Goal: Information Seeking & Learning: Learn about a topic

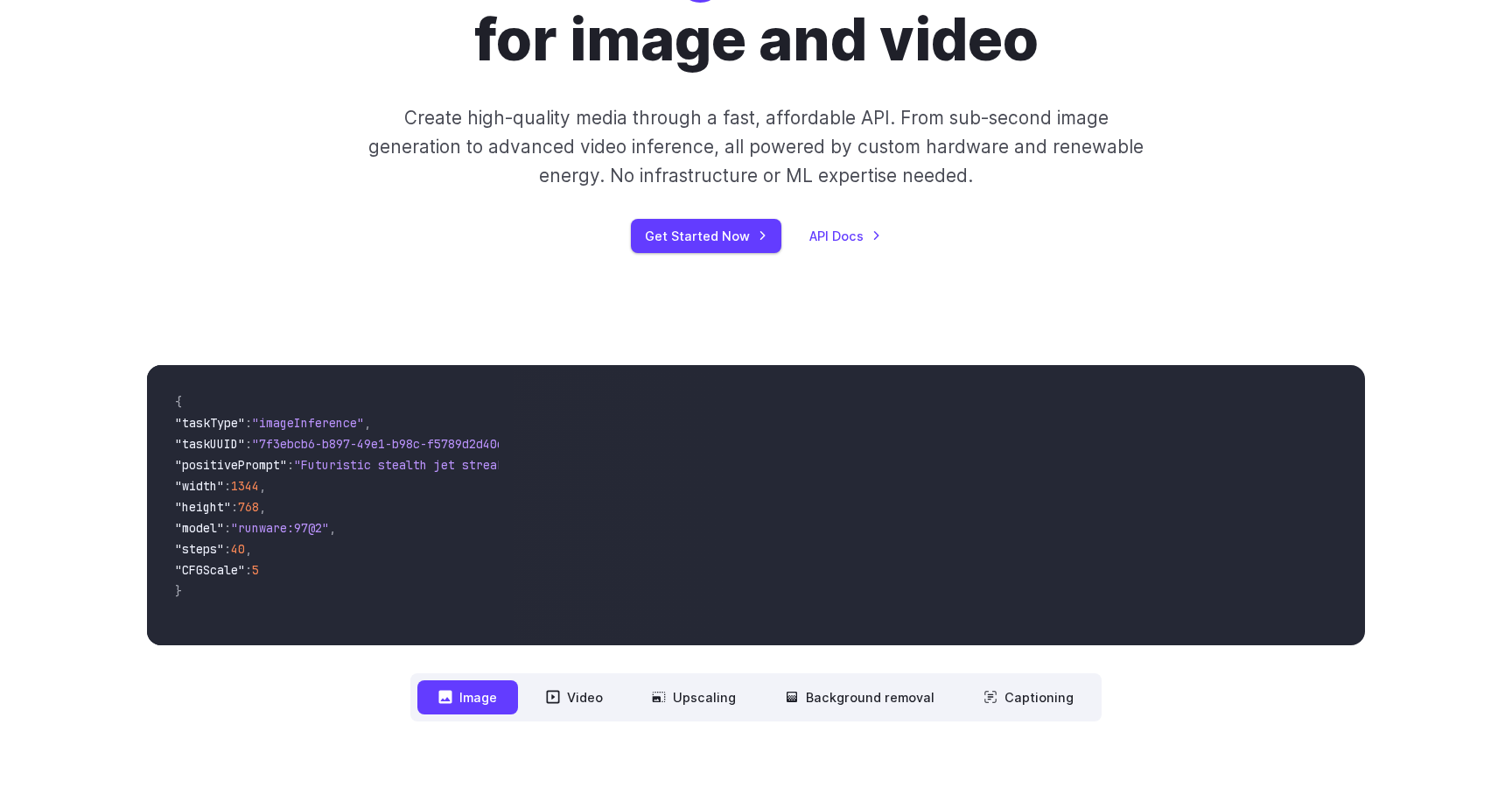
scroll to position [227, 0]
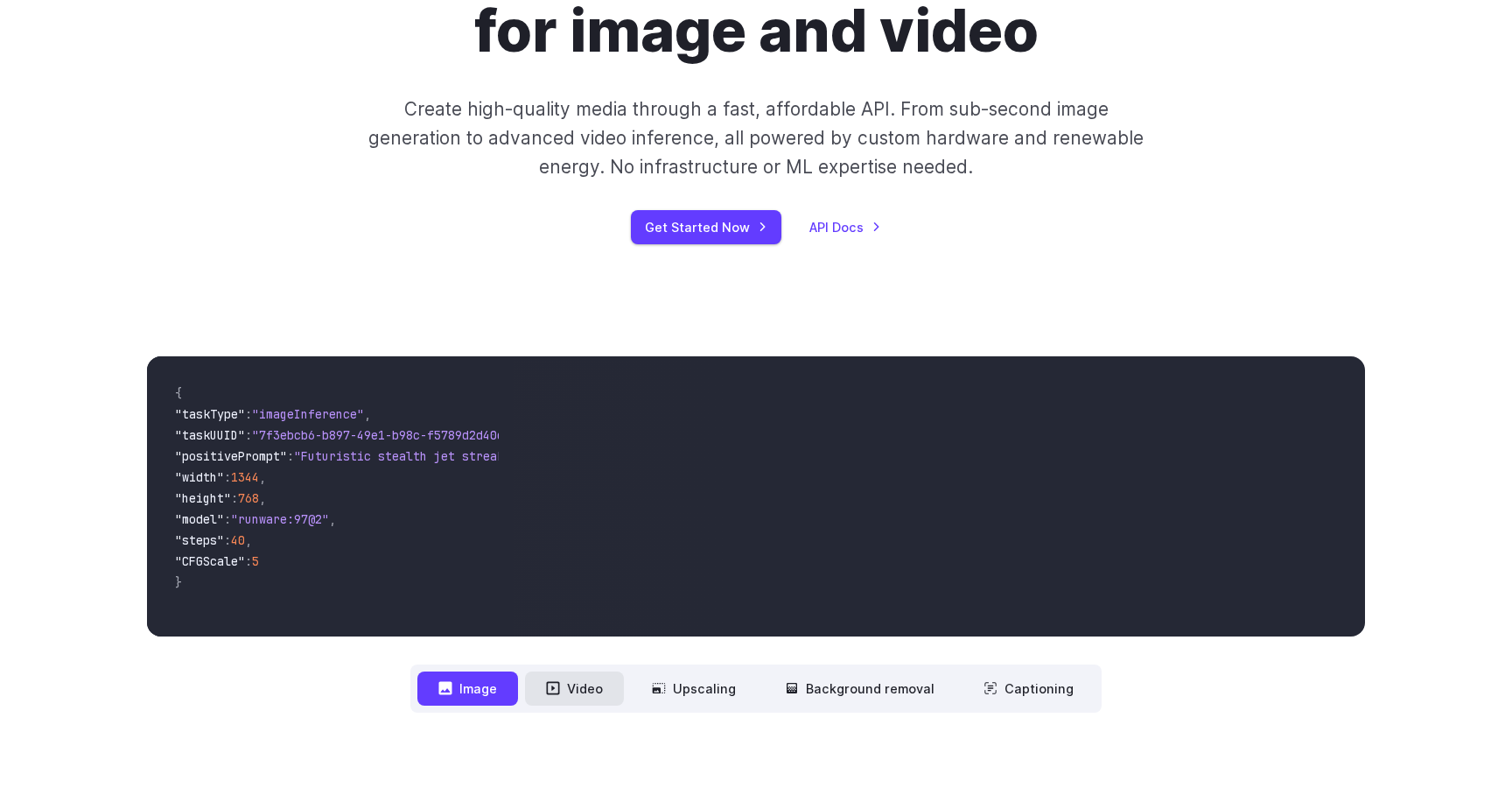
click at [577, 692] on button "Video" at bounding box center [575, 688] width 98 height 34
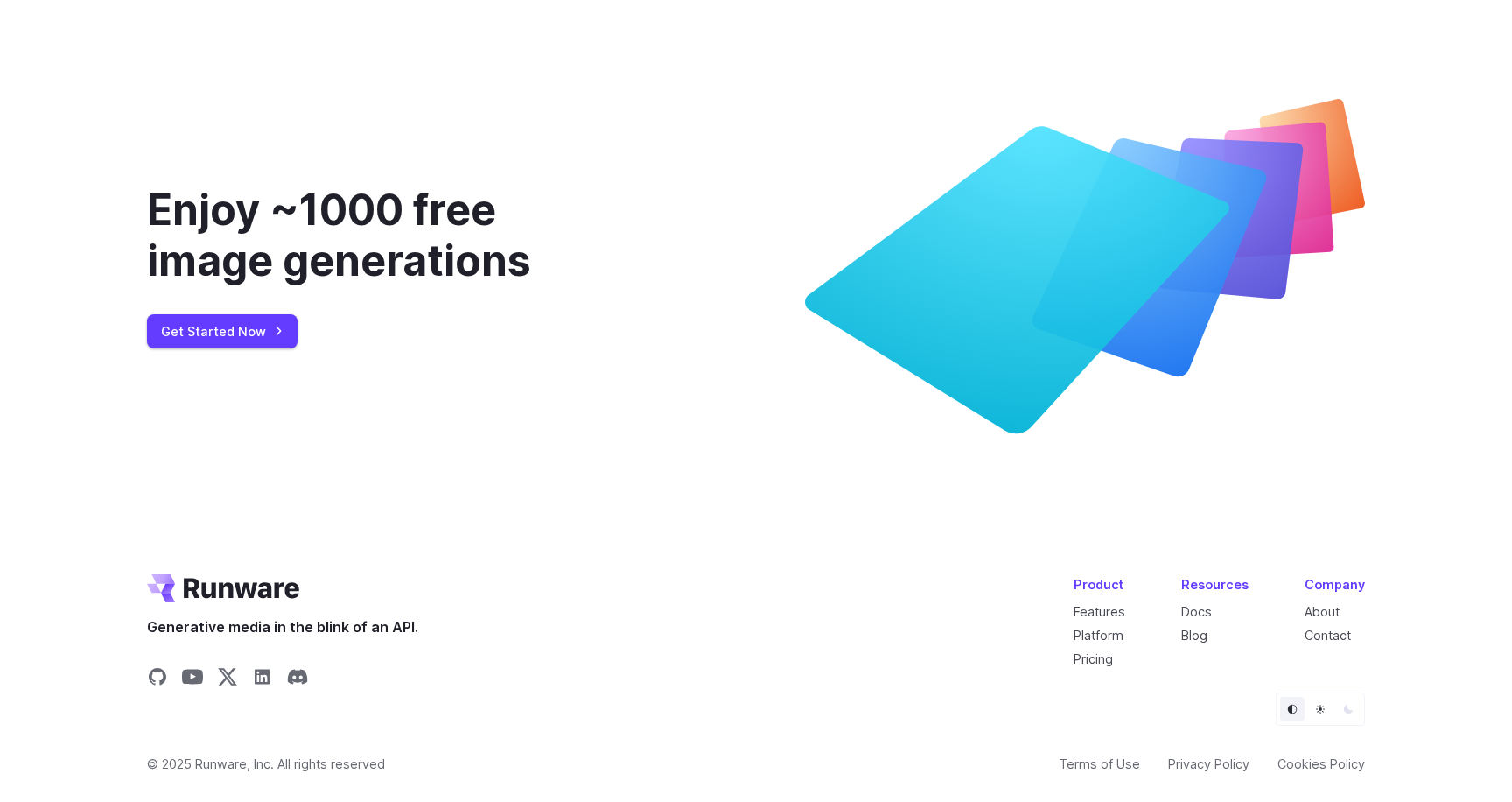
scroll to position [6536, 0]
click at [1094, 660] on link "Pricing" at bounding box center [1094, 659] width 40 height 15
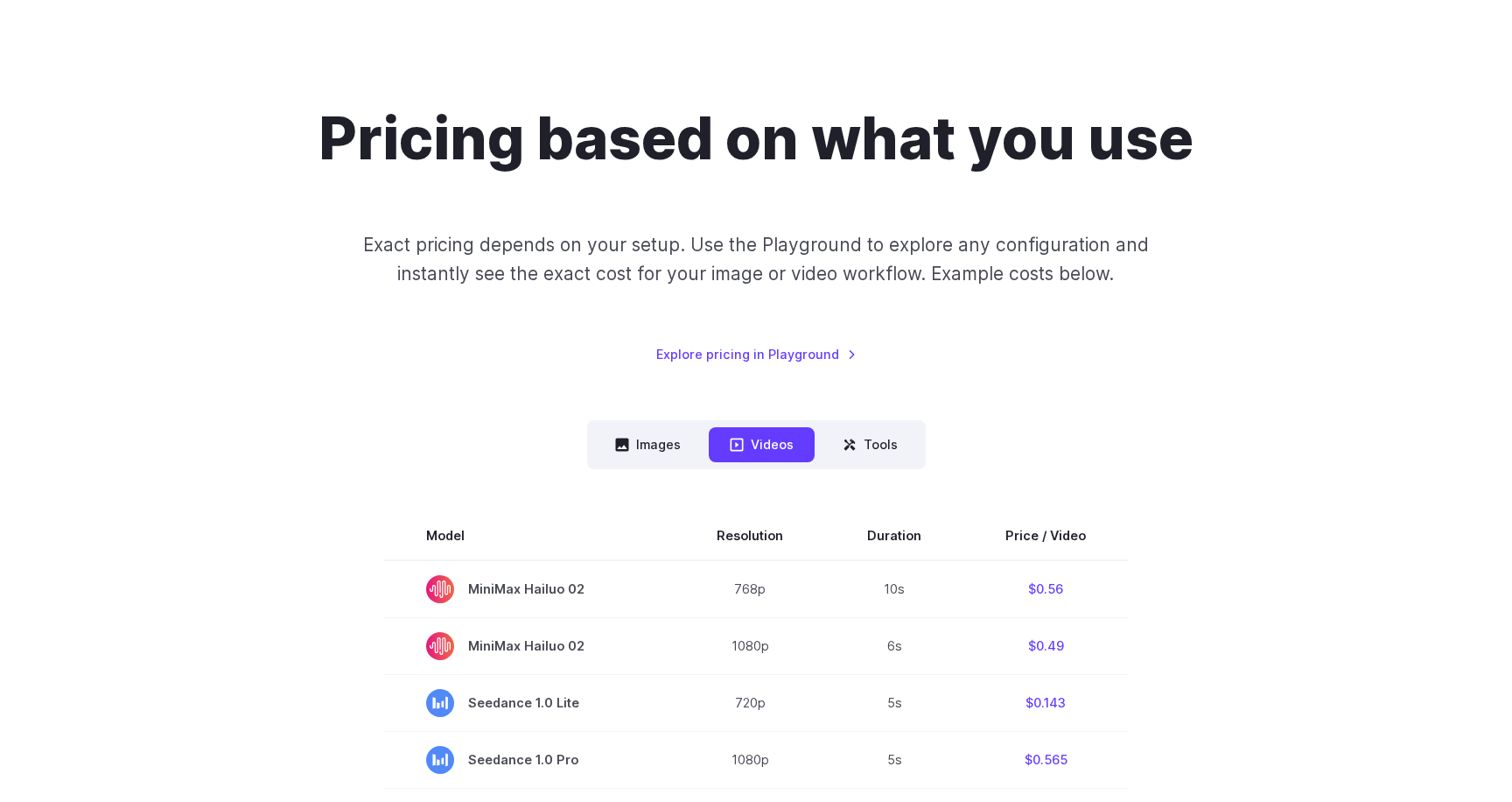
scroll to position [69, 0]
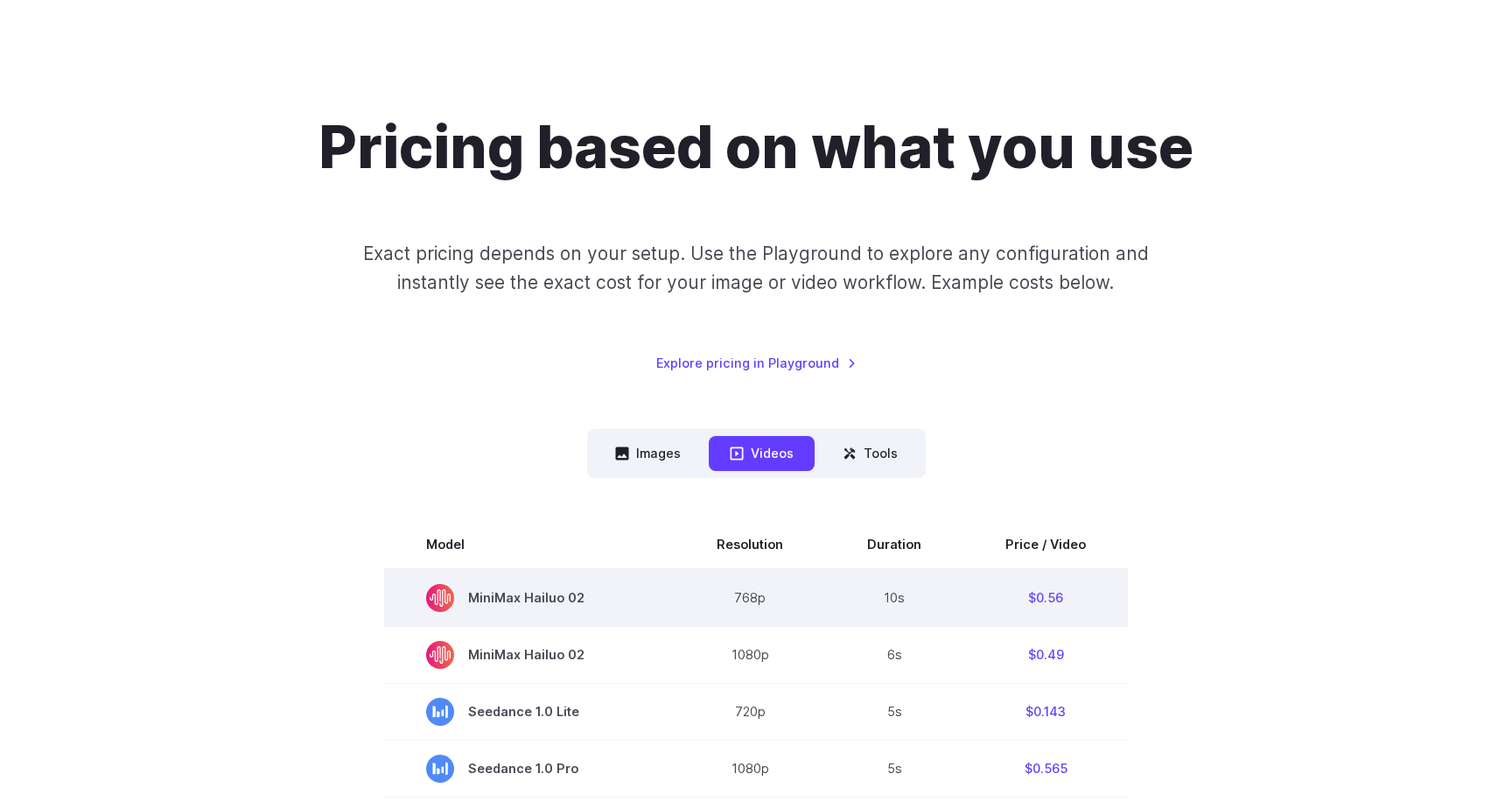
click at [543, 596] on span "MiniMax Hailuo 02" at bounding box center [529, 598] width 206 height 28
copy span "Hailuo"
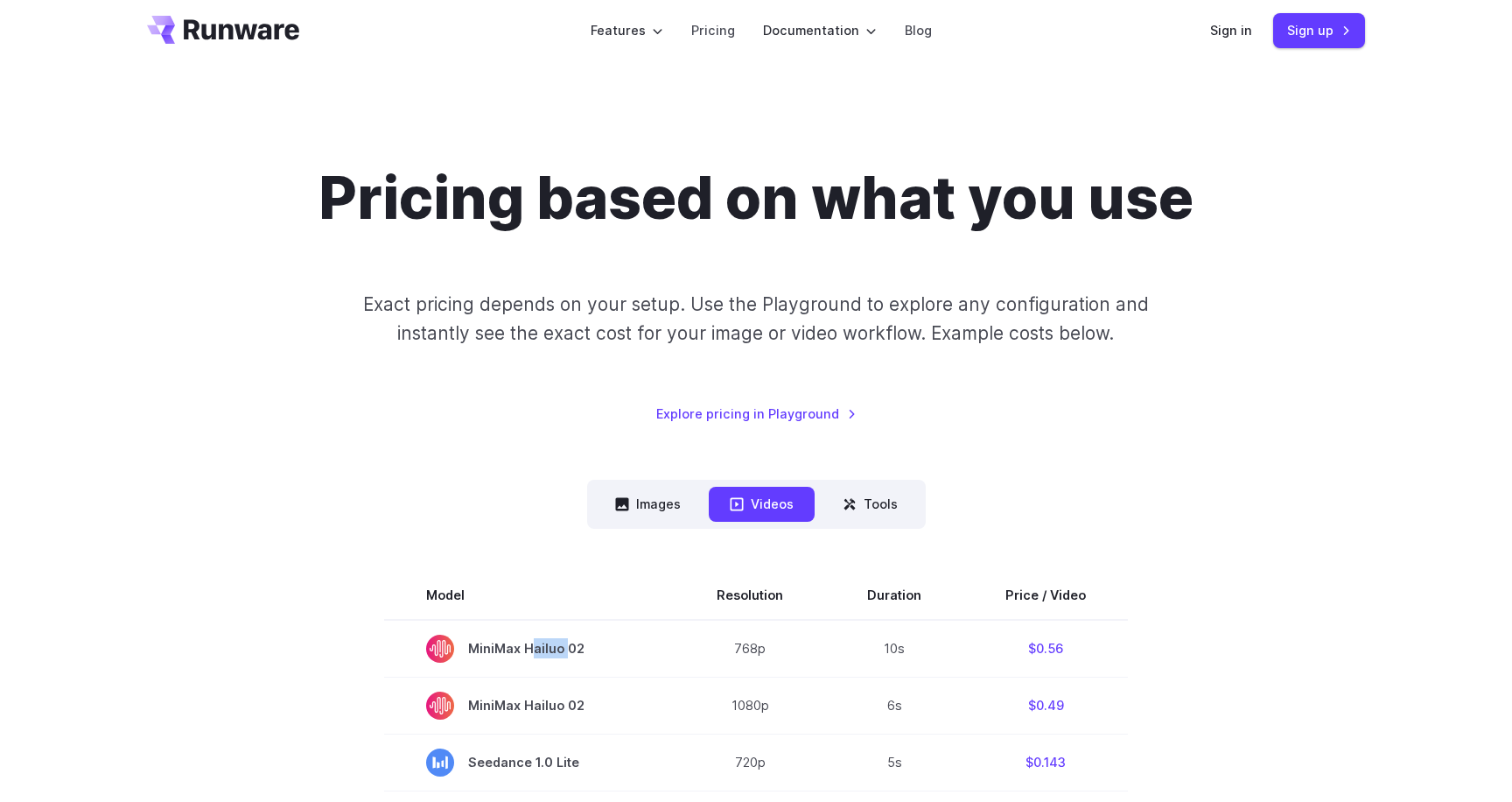
scroll to position [0, 0]
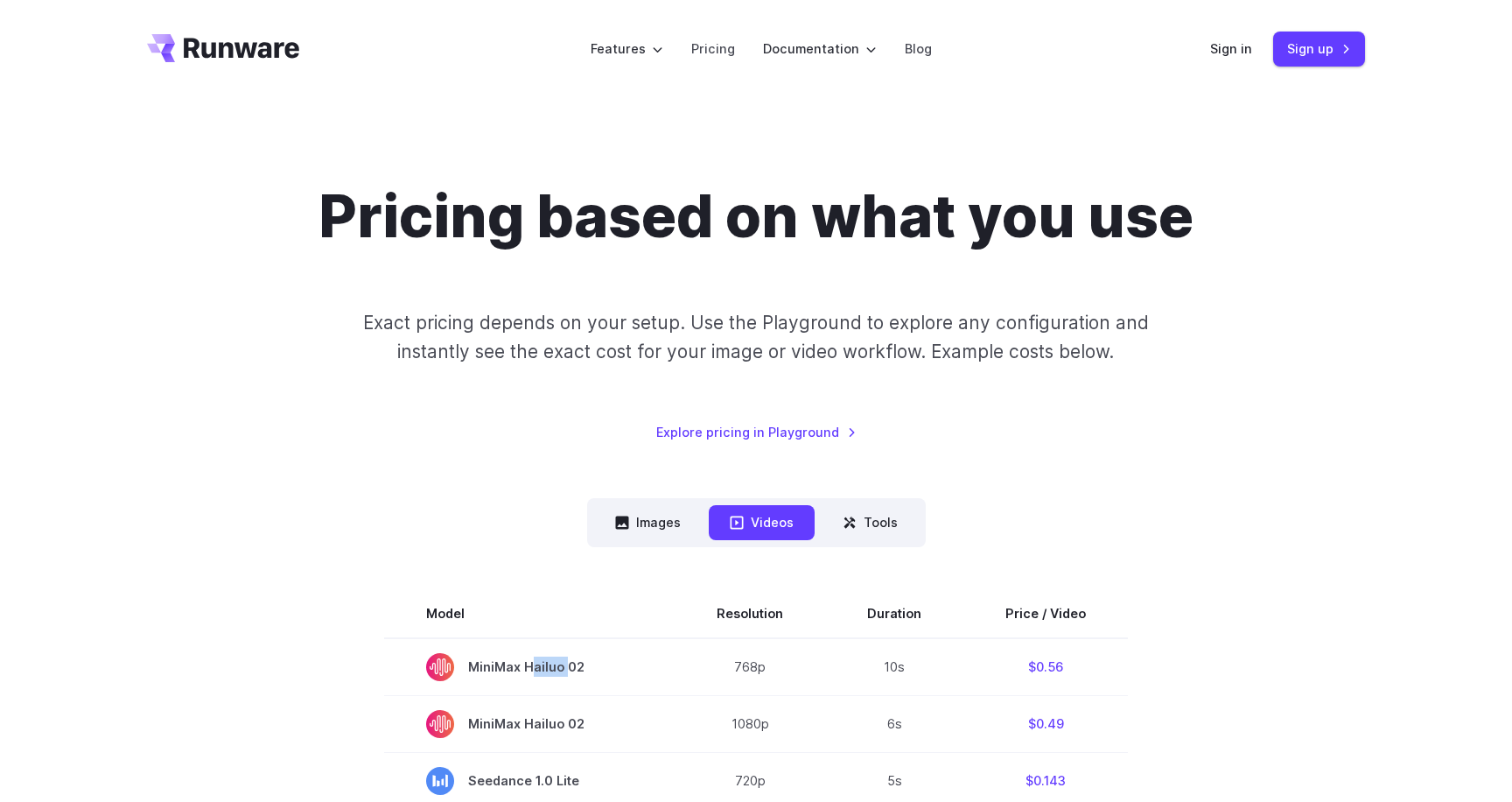
click at [198, 52] on icon "Go to /" at bounding box center [222, 48] width 152 height 28
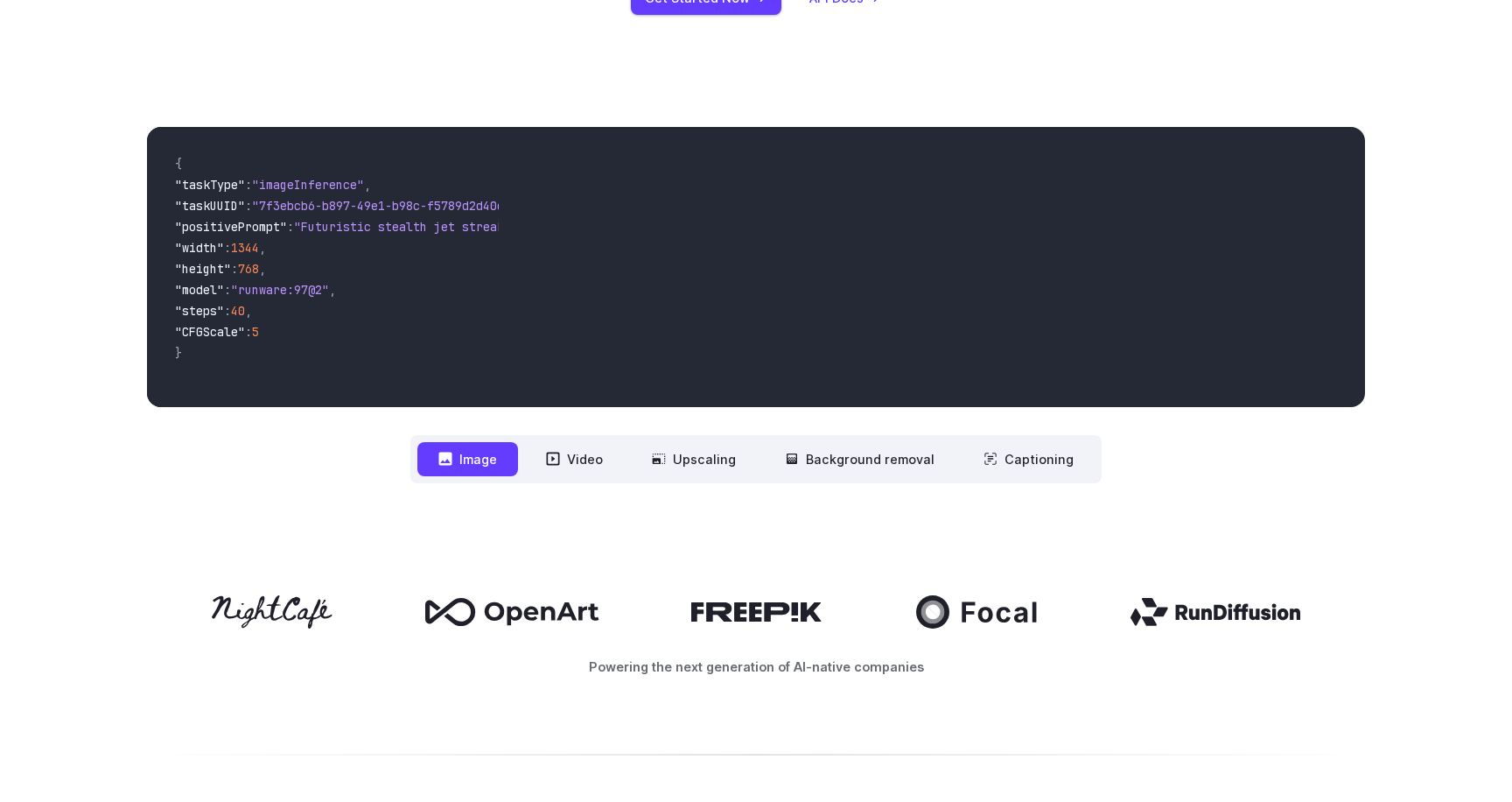
scroll to position [506, 0]
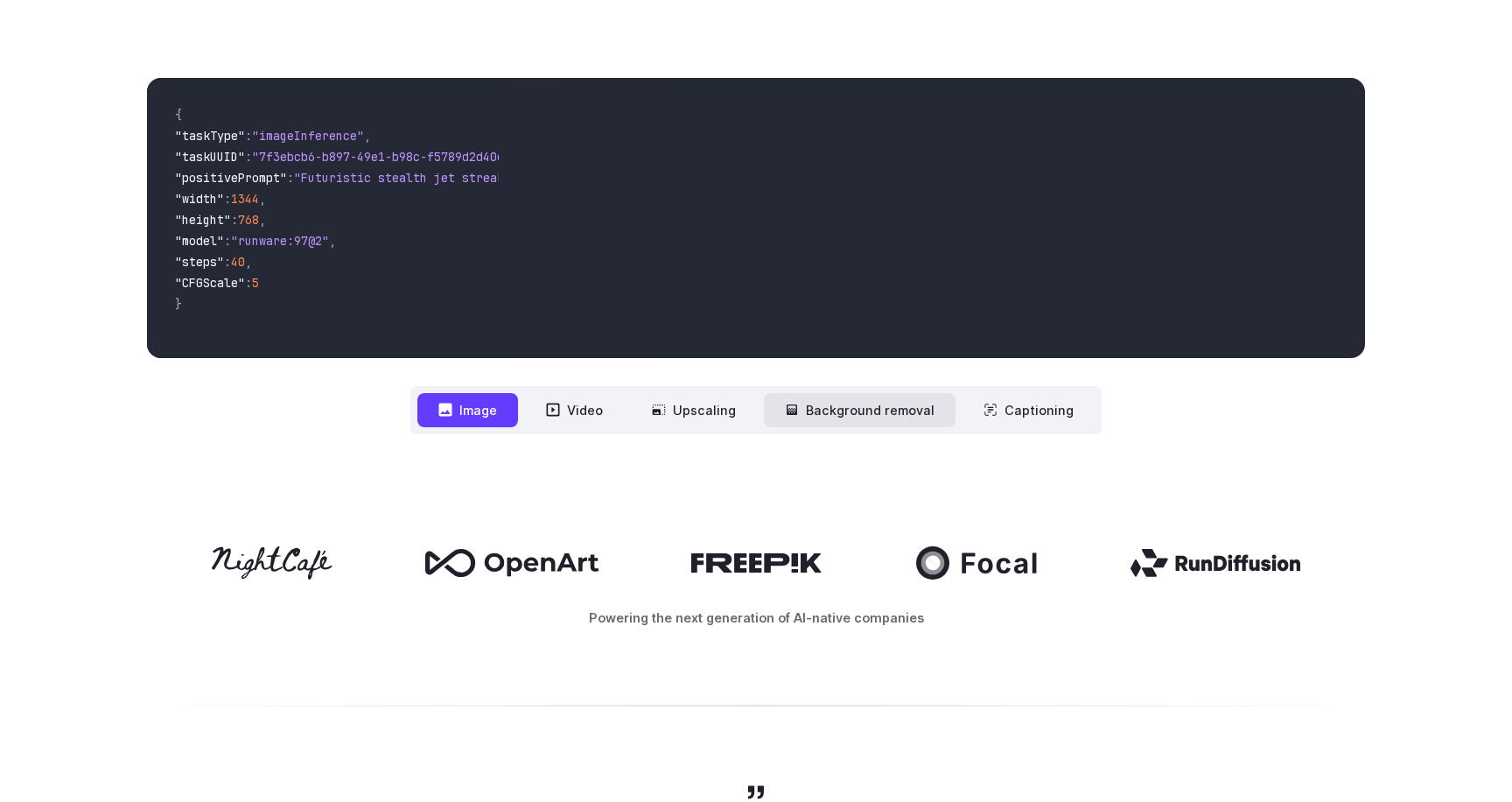
click at [885, 408] on button "Background removal" at bounding box center [860, 410] width 191 height 34
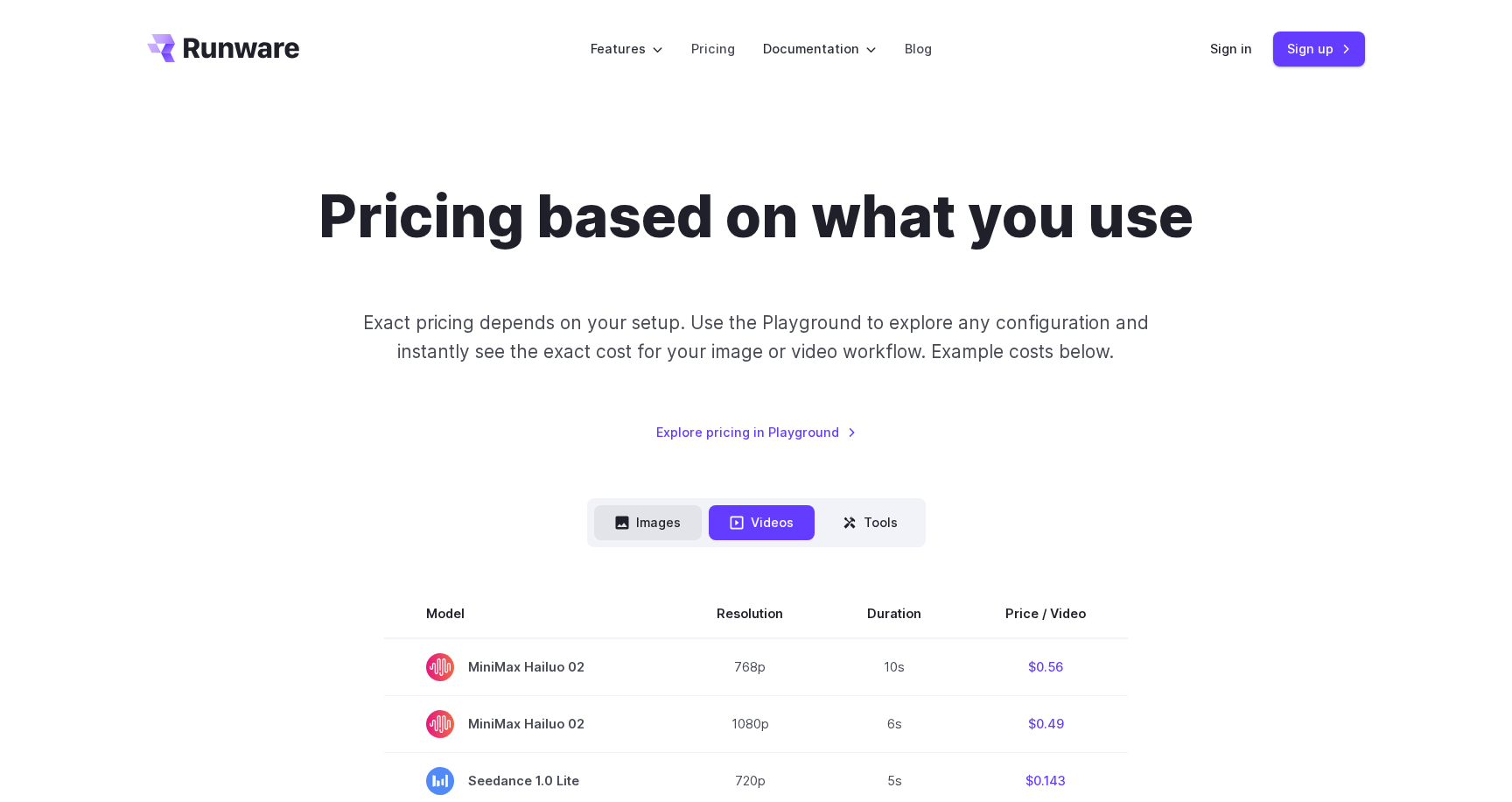
click at [643, 529] on button "Images" at bounding box center [649, 522] width 108 height 34
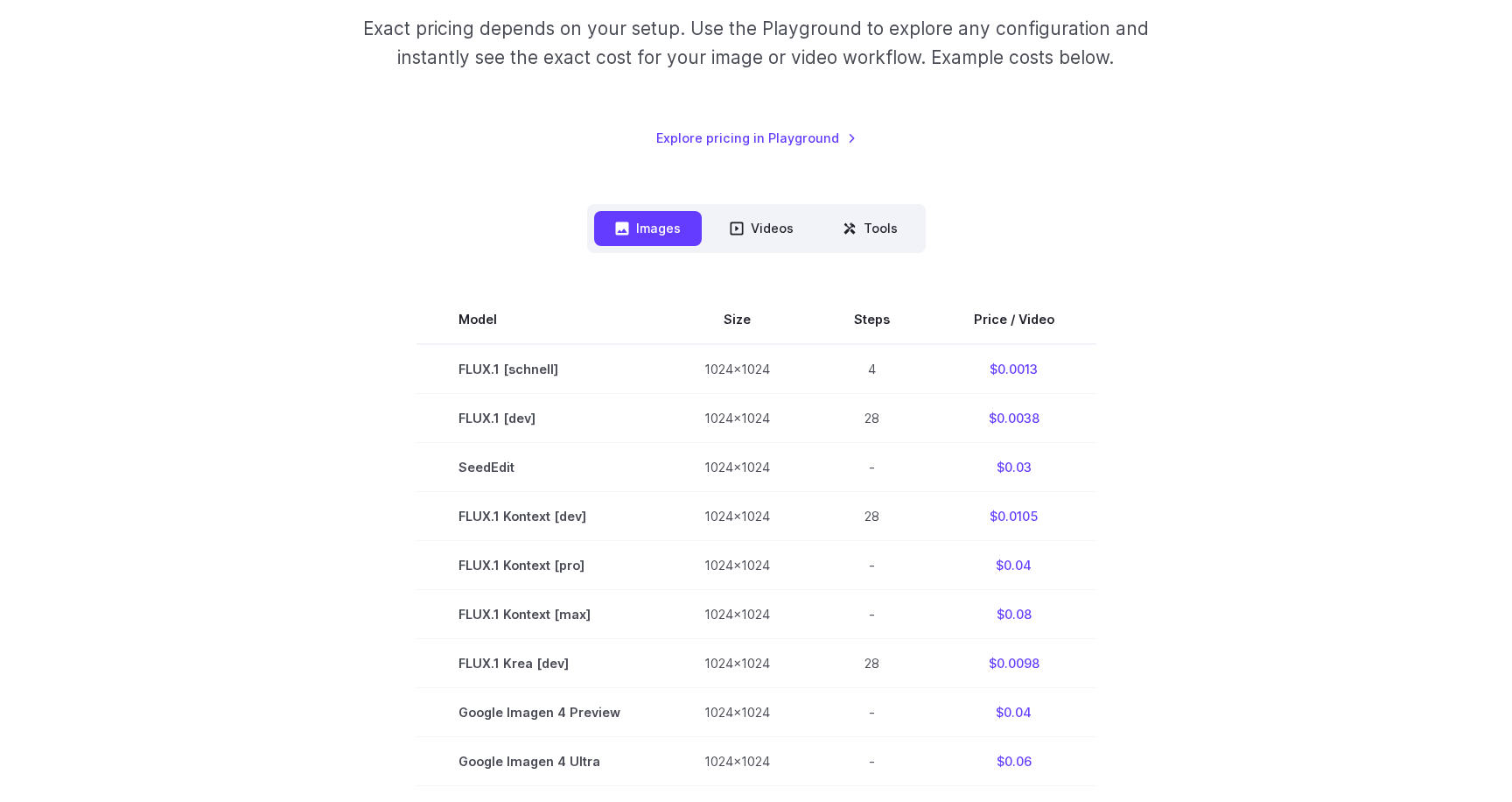
scroll to position [283, 0]
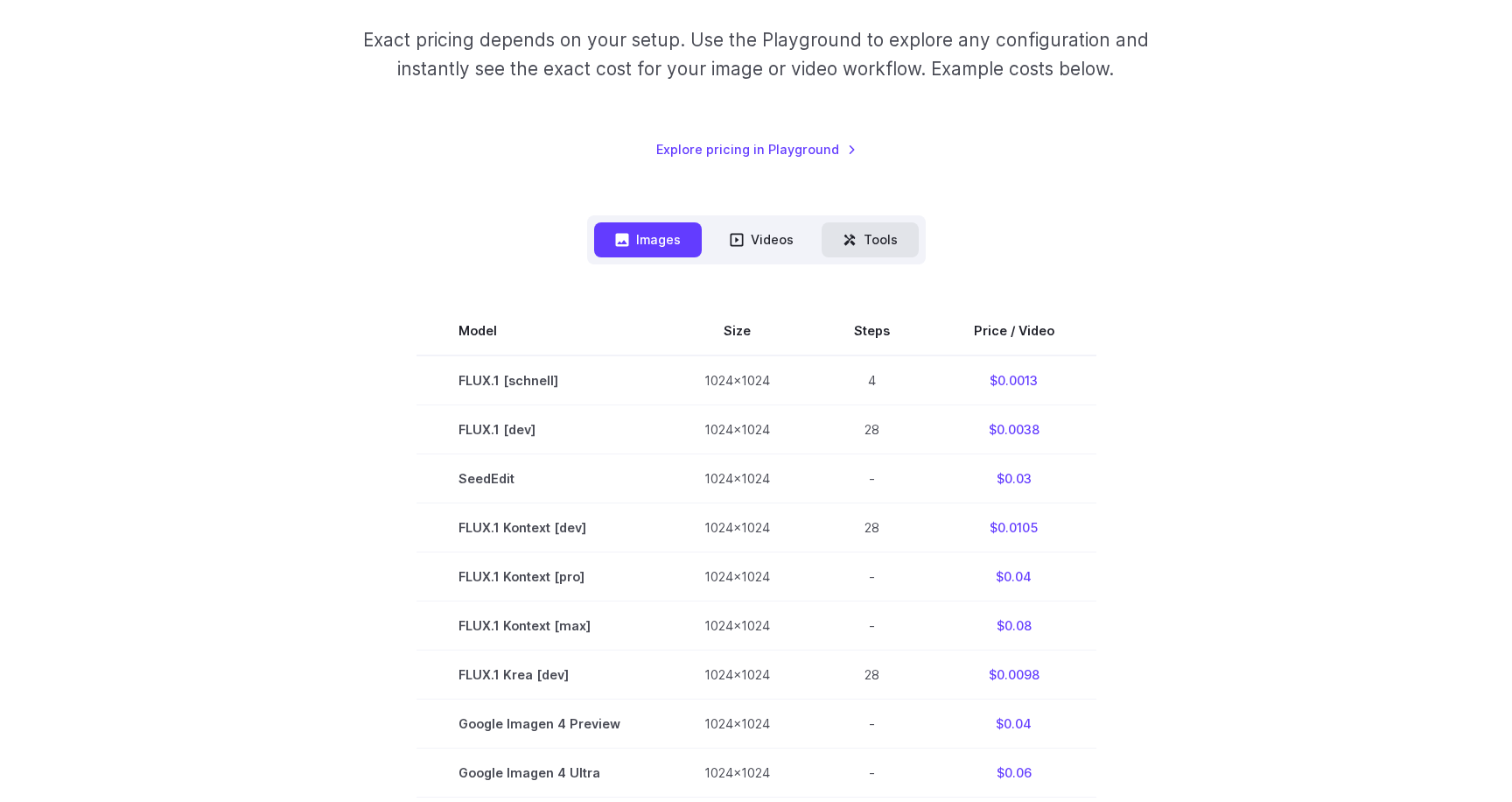
click at [860, 238] on button "Tools" at bounding box center [870, 240] width 98 height 34
